Goal: Task Accomplishment & Management: Use online tool/utility

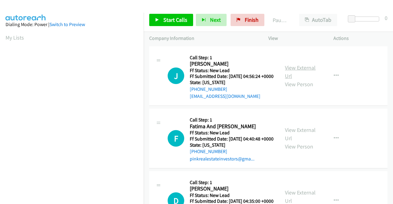
click at [294, 70] on link "View External Url" at bounding box center [300, 71] width 31 height 15
click at [301, 139] on link "View External Url" at bounding box center [300, 133] width 31 height 15
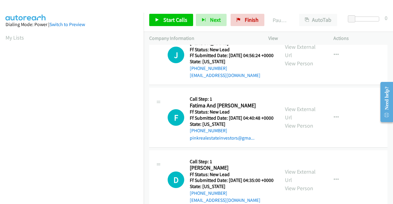
scroll to position [31, 0]
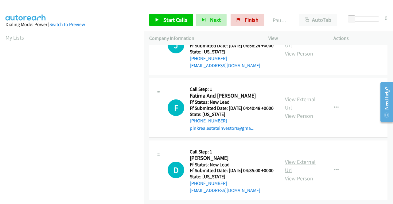
click at [292, 174] on link "View External Url" at bounding box center [300, 165] width 31 height 15
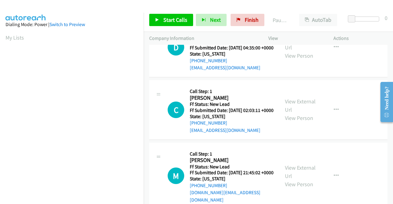
scroll to position [184, 0]
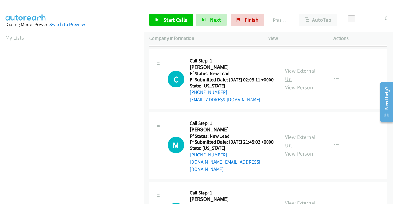
click at [304, 83] on link "View External Url" at bounding box center [300, 74] width 31 height 15
click at [309, 149] on link "View External Url" at bounding box center [300, 141] width 31 height 15
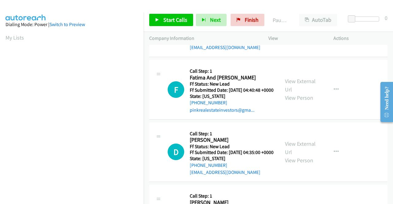
scroll to position [0, 0]
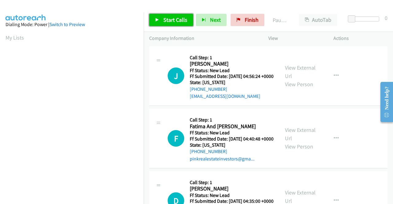
click at [181, 20] on span "Start Calls" at bounding box center [175, 19] width 24 height 7
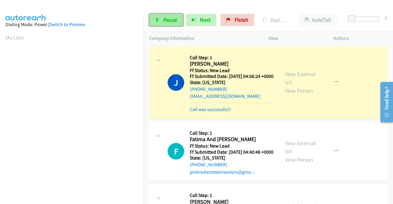
click at [163, 20] on span "Pause" at bounding box center [170, 19] width 14 height 7
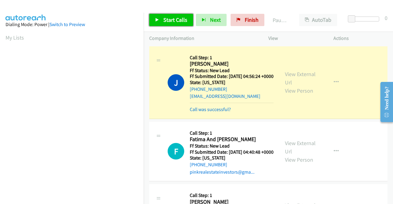
click at [163, 20] on span "Start Calls" at bounding box center [175, 19] width 24 height 7
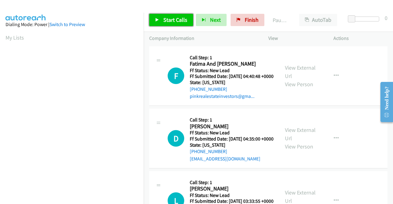
click at [178, 22] on span "Start Calls" at bounding box center [175, 19] width 24 height 7
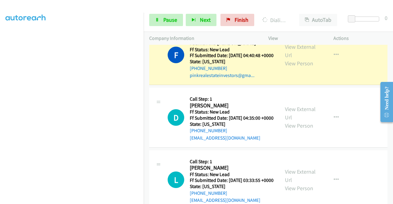
scroll to position [31, 0]
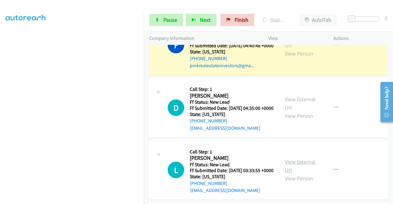
click at [300, 174] on link "View External Url" at bounding box center [300, 165] width 31 height 15
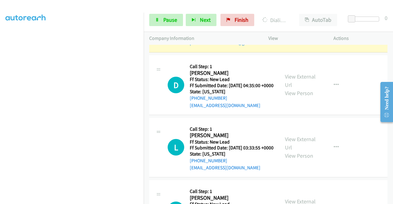
scroll to position [123, 0]
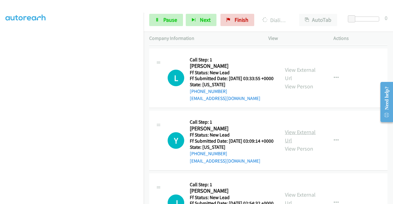
click at [296, 144] on link "View External Url" at bounding box center [300, 136] width 31 height 15
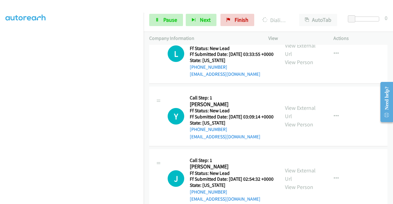
scroll to position [184, 0]
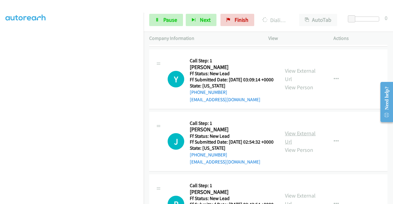
click at [296, 145] on link "View External Url" at bounding box center [300, 137] width 31 height 15
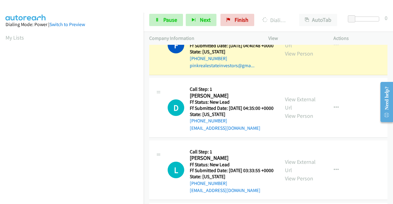
scroll to position [0, 0]
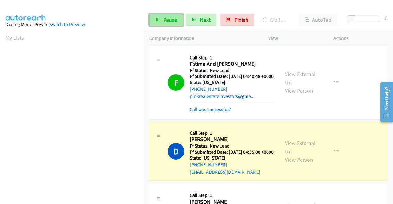
click at [175, 20] on span "Pause" at bounding box center [170, 19] width 14 height 7
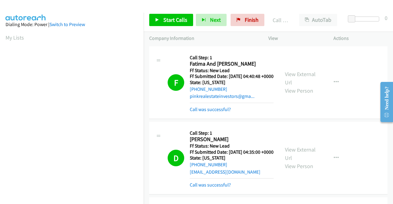
scroll to position [140, 0]
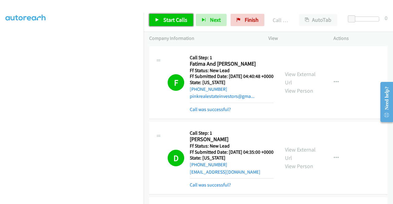
click at [178, 22] on span "Start Calls" at bounding box center [175, 19] width 24 height 7
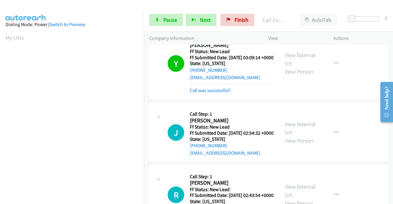
scroll to position [276, 0]
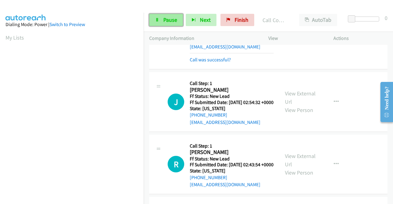
click at [172, 22] on span "Pause" at bounding box center [170, 19] width 14 height 7
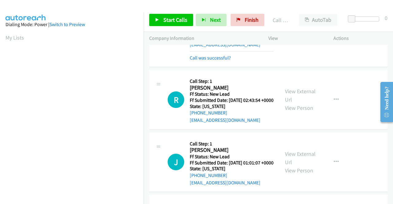
scroll to position [368, 0]
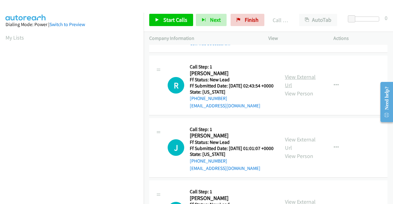
click at [293, 89] on link "View External Url" at bounding box center [300, 80] width 31 height 15
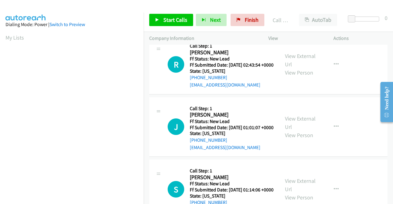
scroll to position [399, 0]
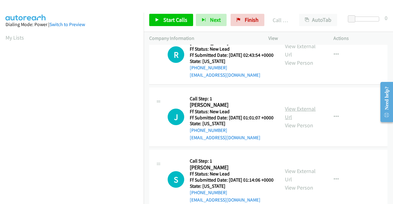
click at [293, 121] on link "View External Url" at bounding box center [300, 112] width 31 height 15
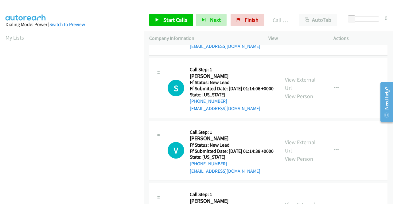
scroll to position [491, 0]
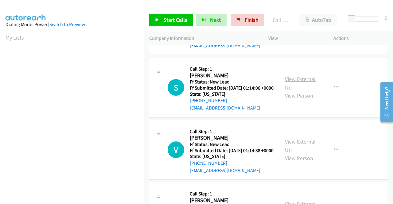
click at [291, 91] on link "View External Url" at bounding box center [300, 83] width 31 height 15
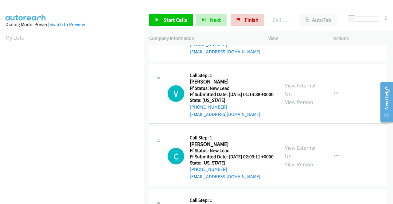
scroll to position [552, 0]
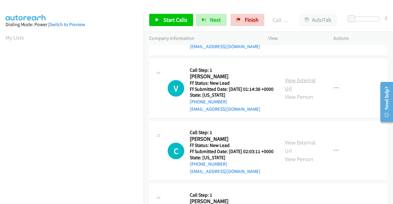
click at [296, 92] on link "View External Url" at bounding box center [300, 84] width 31 height 15
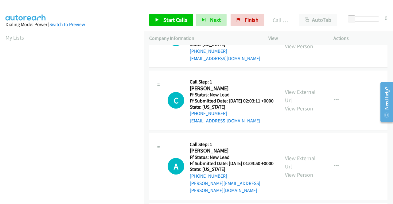
scroll to position [614, 0]
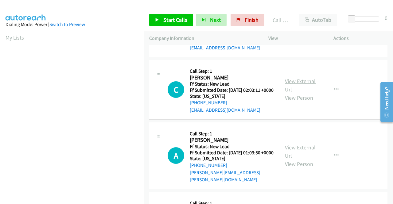
click at [295, 93] on link "View External Url" at bounding box center [300, 85] width 31 height 15
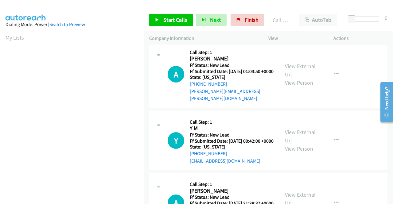
scroll to position [706, 0]
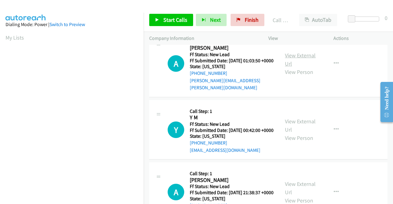
click at [291, 67] on link "View External Url" at bounding box center [300, 59] width 31 height 15
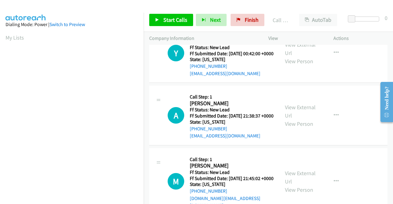
scroll to position [798, 0]
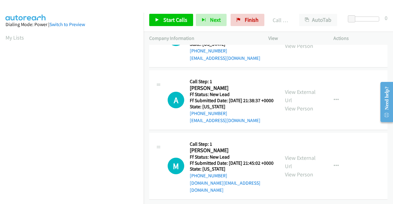
click at [288, 41] on link "View External Url" at bounding box center [300, 33] width 31 height 15
click at [289, 97] on link "View External Url" at bounding box center [300, 95] width 31 height 15
click at [286, 156] on link "View External Url" at bounding box center [300, 161] width 31 height 15
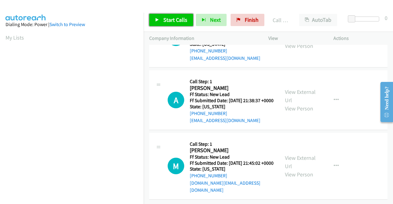
click at [170, 19] on span "Start Calls" at bounding box center [175, 19] width 24 height 7
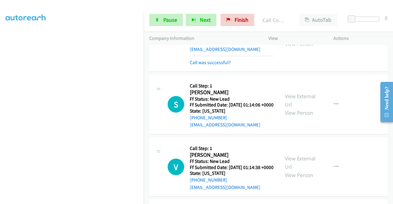
scroll to position [0, 0]
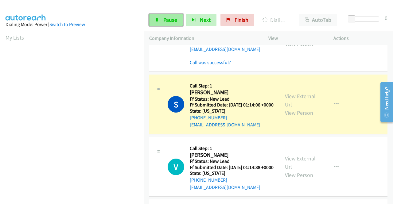
click at [164, 19] on span "Pause" at bounding box center [170, 19] width 14 height 7
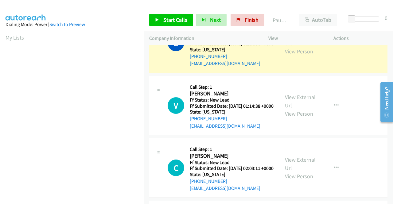
scroll to position [140, 0]
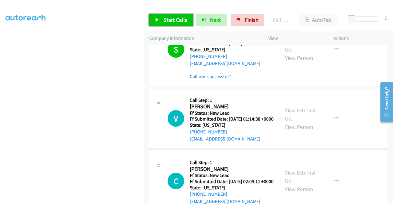
click at [171, 21] on span "Start Calls" at bounding box center [175, 19] width 24 height 7
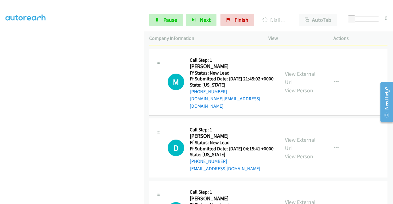
scroll to position [0, 0]
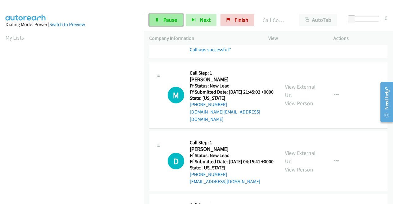
click at [166, 20] on span "Pause" at bounding box center [170, 19] width 14 height 7
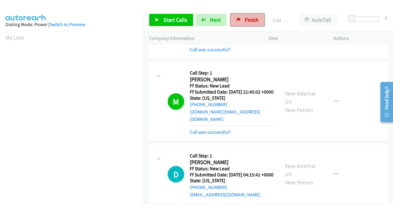
click at [247, 19] on span "Finish" at bounding box center [252, 19] width 14 height 7
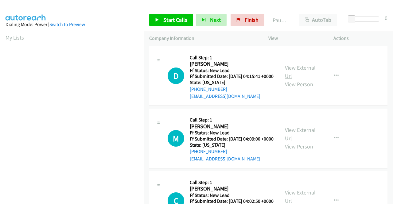
click at [299, 71] on link "View External Url" at bounding box center [300, 71] width 31 height 15
click at [292, 139] on link "View External Url" at bounding box center [300, 133] width 31 height 15
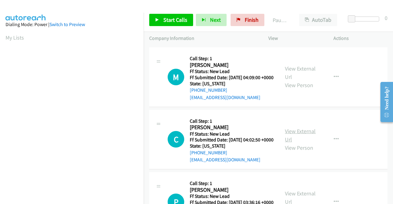
click at [290, 143] on link "View External Url" at bounding box center [300, 135] width 31 height 15
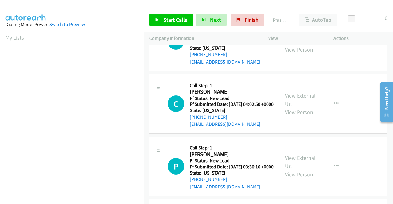
scroll to position [123, 0]
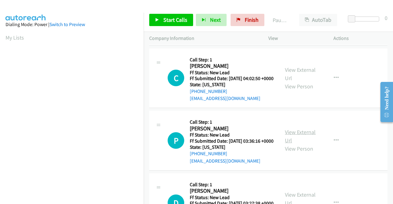
click at [296, 144] on link "View External Url" at bounding box center [300, 136] width 31 height 15
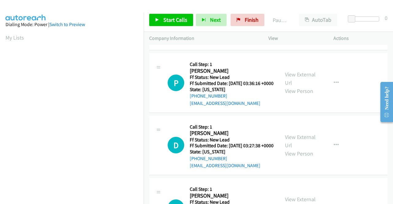
scroll to position [184, 0]
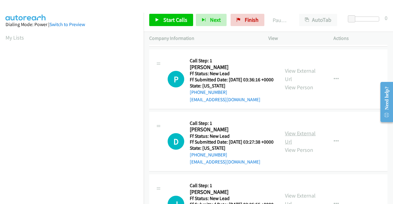
click at [295, 145] on link "View External Url" at bounding box center [300, 137] width 31 height 15
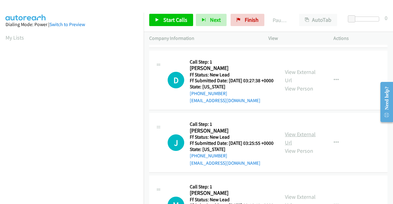
click at [300, 146] on link "View External Url" at bounding box center [300, 138] width 31 height 15
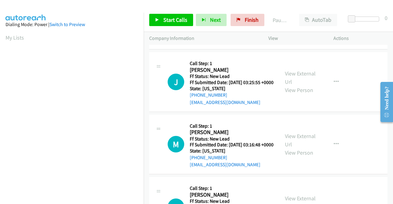
scroll to position [307, 0]
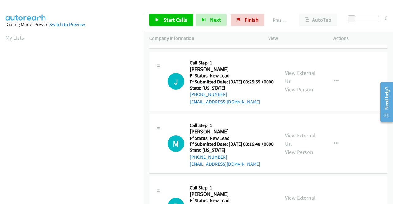
click at [295, 147] on link "View External Url" at bounding box center [300, 139] width 31 height 15
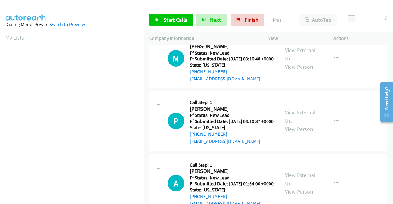
scroll to position [399, 0]
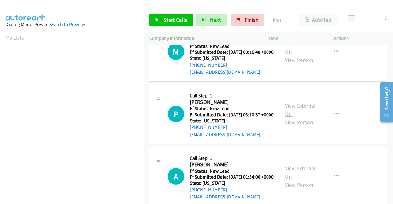
click at [292, 118] on link "View External Url" at bounding box center [300, 109] width 31 height 15
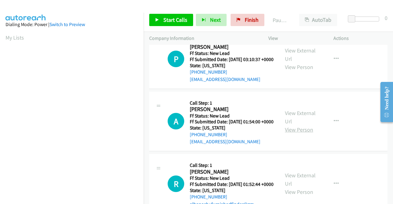
scroll to position [491, 0]
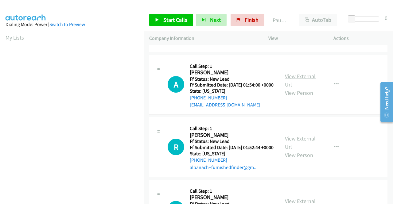
click at [300, 88] on link "View External Url" at bounding box center [300, 80] width 31 height 15
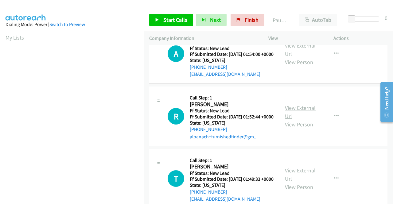
click at [293, 120] on link "View External Url" at bounding box center [300, 111] width 31 height 15
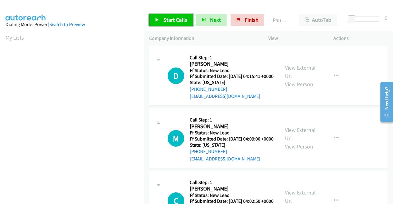
click at [170, 19] on span "Start Calls" at bounding box center [175, 19] width 24 height 7
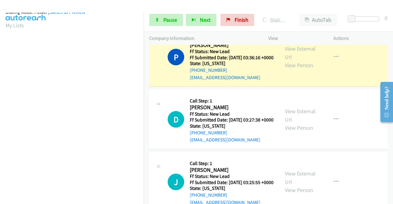
scroll to position [140, 0]
click at [155, 16] on link "Pause" at bounding box center [166, 20] width 34 height 12
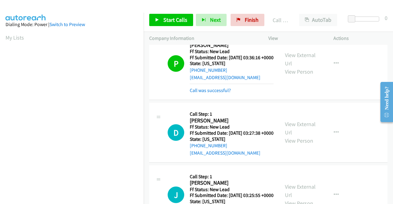
scroll to position [276, 0]
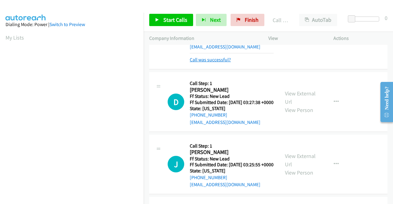
click at [210, 63] on link "Call was successful?" at bounding box center [210, 60] width 41 height 6
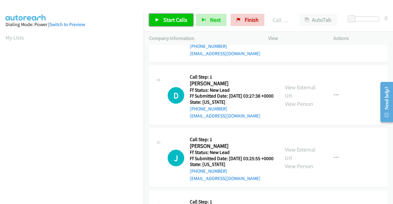
click at [172, 18] on span "Start Calls" at bounding box center [175, 19] width 24 height 7
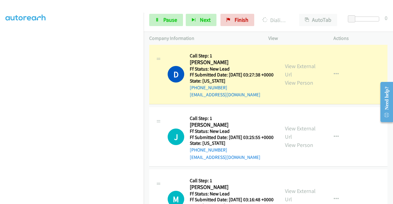
scroll to position [300, 0]
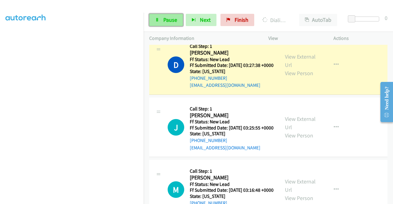
click at [174, 18] on span "Pause" at bounding box center [170, 19] width 14 height 7
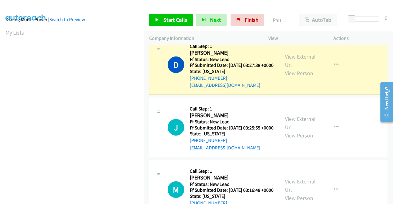
scroll to position [0, 0]
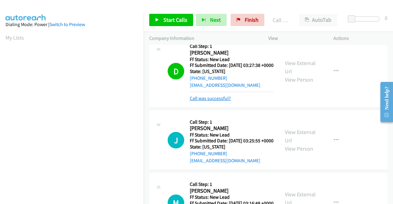
click at [198, 101] on link "Call was successful?" at bounding box center [210, 98] width 41 height 6
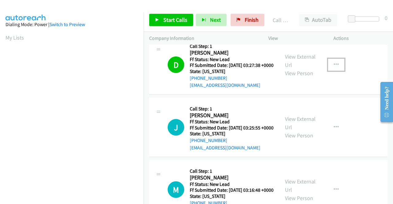
click at [336, 71] on button "button" at bounding box center [336, 65] width 17 height 12
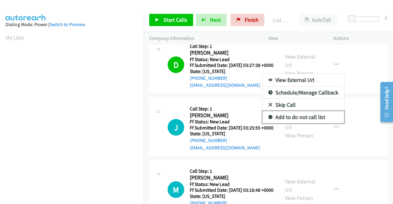
click at [306, 123] on link "Add to do not call list" at bounding box center [303, 117] width 82 height 12
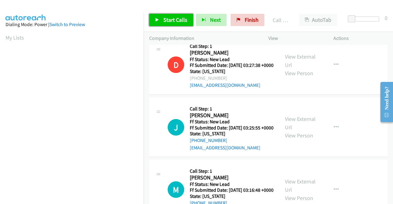
click at [165, 19] on span "Start Calls" at bounding box center [175, 19] width 24 height 7
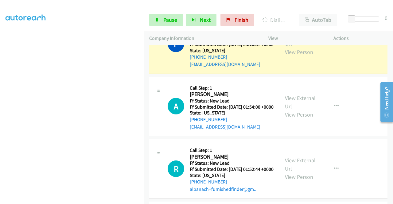
scroll to position [565, 0]
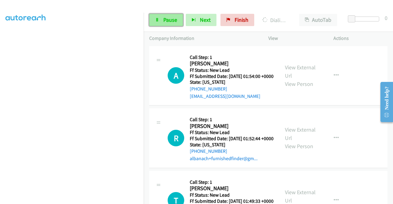
click at [170, 15] on link "Pause" at bounding box center [166, 20] width 34 height 12
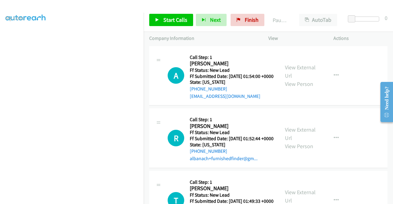
scroll to position [17, 0]
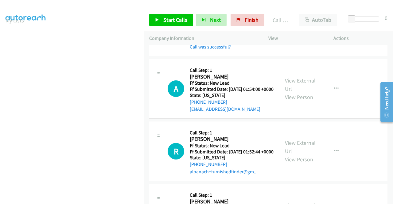
click at [214, 51] on div "Call was successful?" at bounding box center [232, 46] width 84 height 7
click at [215, 50] on link "Call was successful?" at bounding box center [210, 47] width 41 height 6
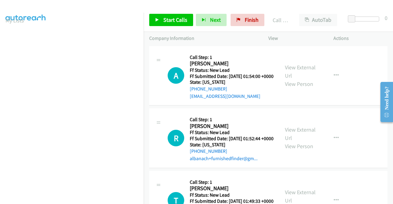
click at [334, 16] on icon "button" at bounding box center [336, 13] width 5 height 5
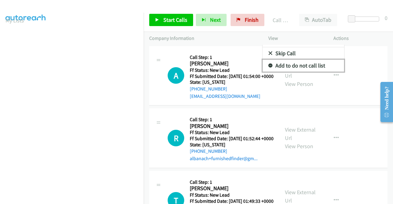
click at [309, 72] on link "Add to do not call list" at bounding box center [303, 66] width 82 height 12
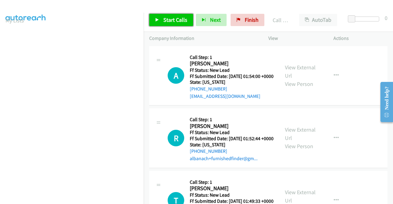
click at [181, 21] on span "Start Calls" at bounding box center [175, 19] width 24 height 7
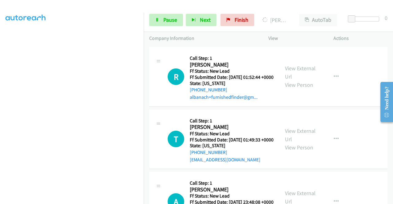
scroll to position [0, 0]
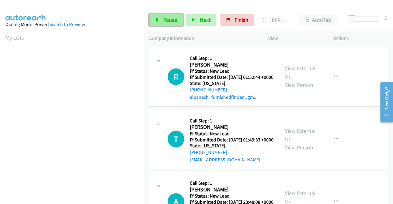
click at [174, 23] on span "Pause" at bounding box center [170, 19] width 14 height 7
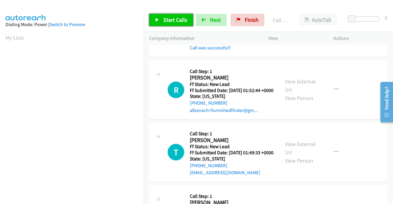
click at [174, 23] on span "Start Calls" at bounding box center [175, 19] width 24 height 7
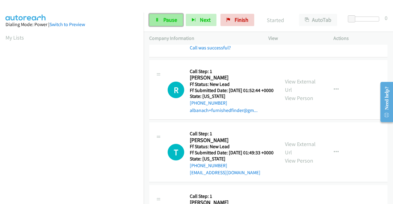
click at [174, 20] on span "Pause" at bounding box center [170, 19] width 14 height 7
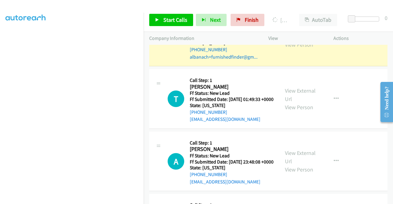
scroll to position [688, 0]
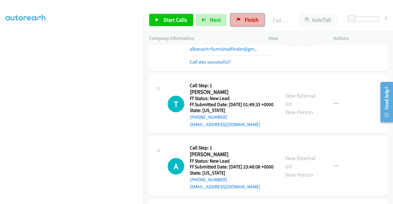
click at [245, 22] on span "Finish" at bounding box center [252, 19] width 14 height 7
